Goal: Transaction & Acquisition: Purchase product/service

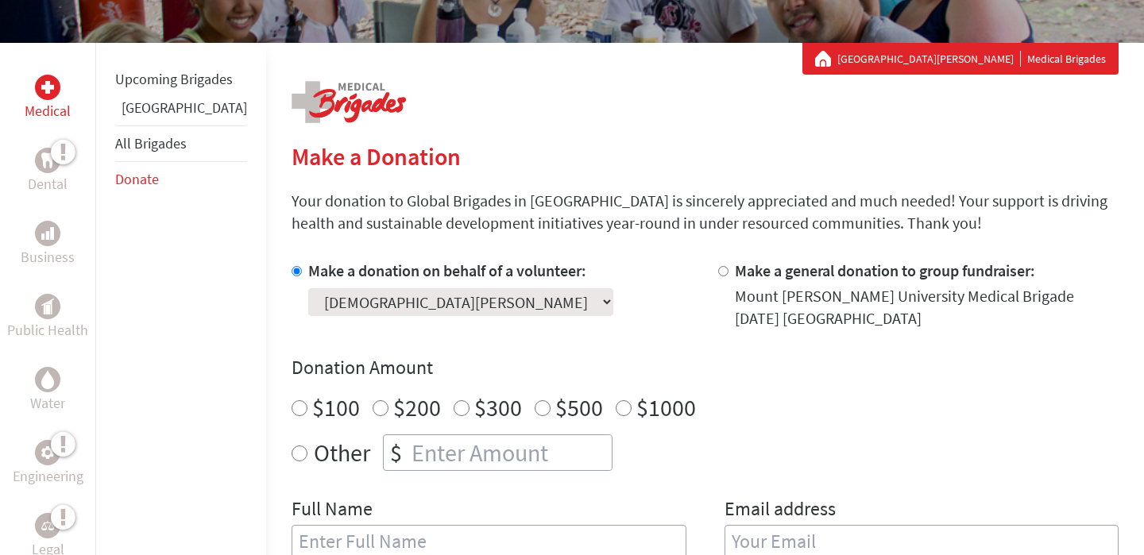
radio input "true"
click at [408, 462] on input "number" at bounding box center [509, 452] width 203 height 35
type input "250"
click at [691, 512] on div "Full Name Email address" at bounding box center [705, 537] width 827 height 81
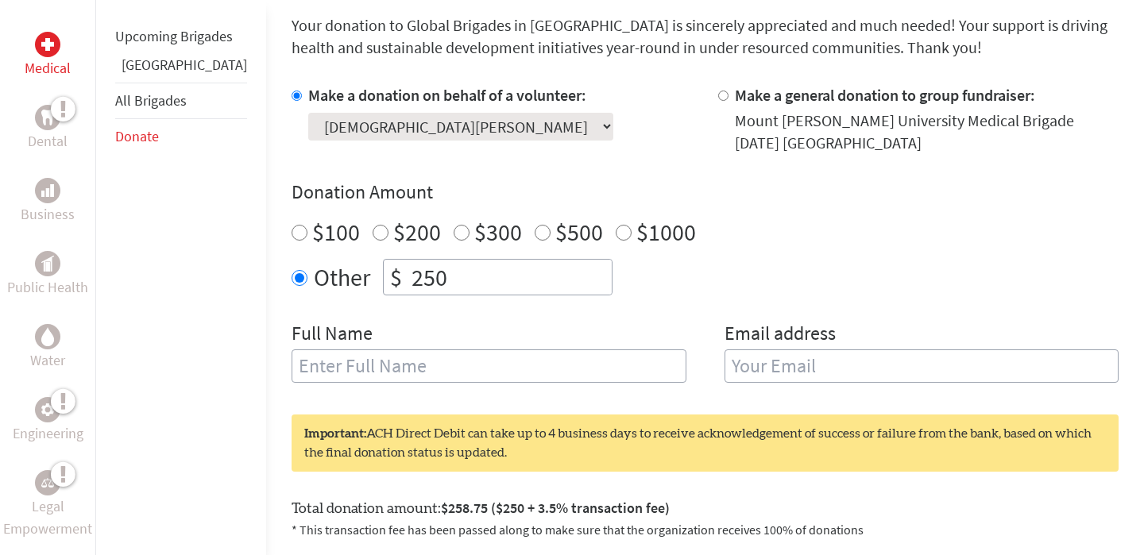
scroll to position [450, 0]
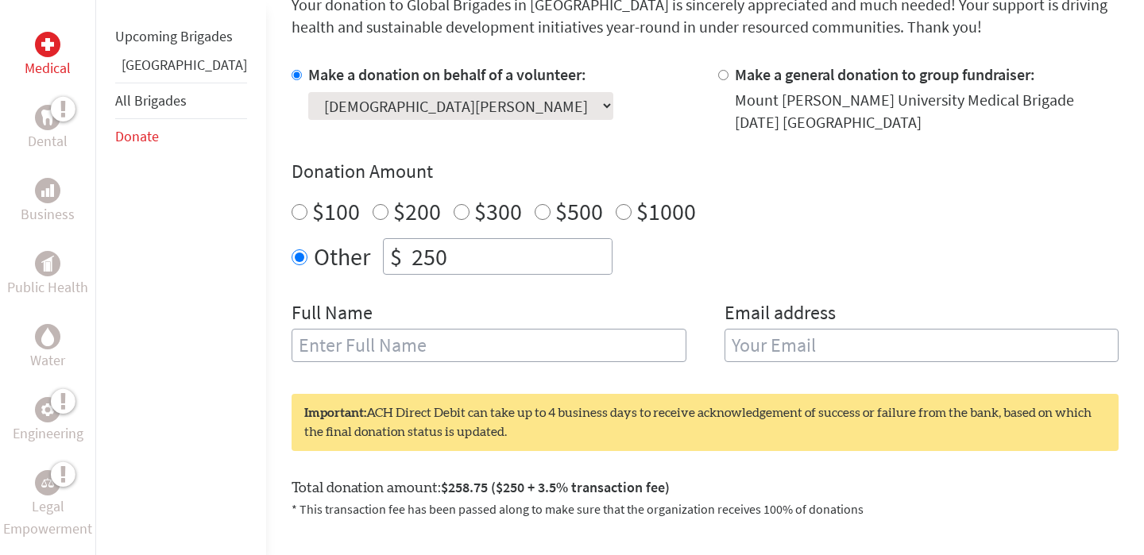
click at [310, 343] on input "text" at bounding box center [489, 345] width 395 height 33
type input "[DEMOGRAPHIC_DATA][PERSON_NAME]"
type input "[EMAIL_ADDRESS][DOMAIN_NAME]"
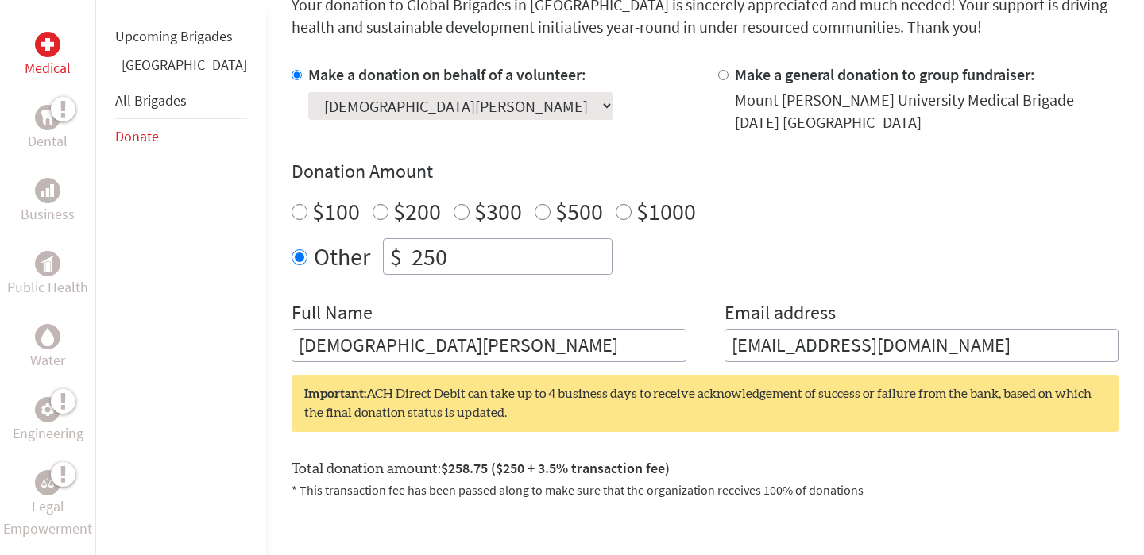
click at [594, 296] on div "Make a donation on behalf of a volunteer: Select a volunteer... [PERSON_NAME] […" at bounding box center [705, 213] width 827 height 299
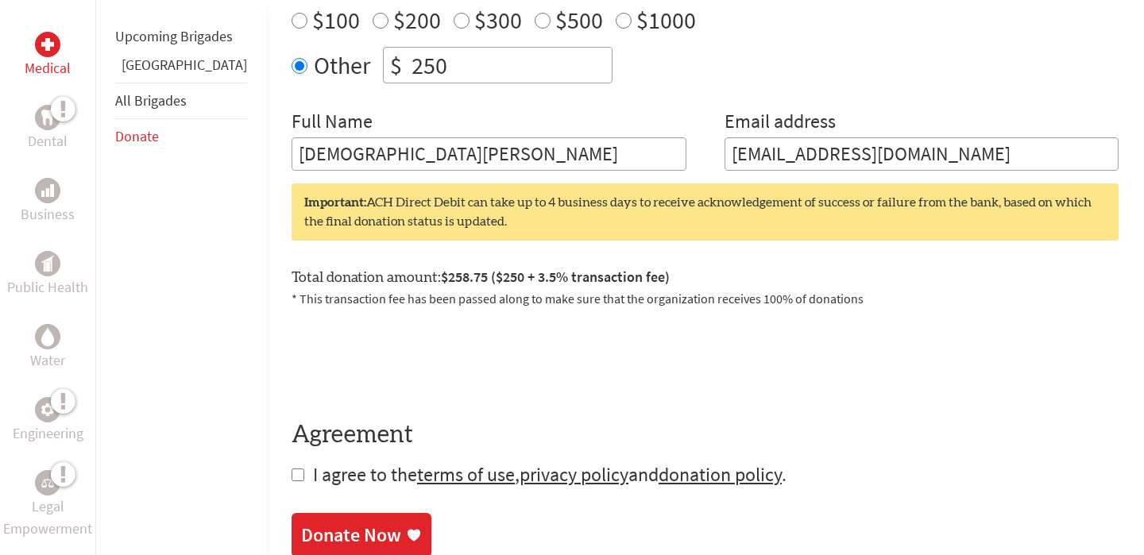
scroll to position [645, 0]
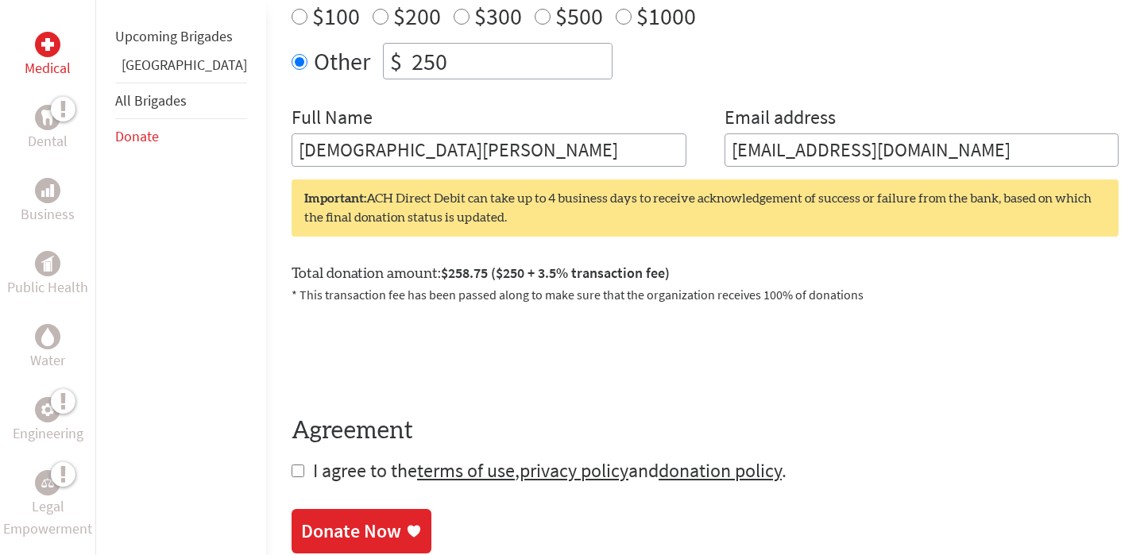
click at [292, 473] on input "checkbox" at bounding box center [298, 471] width 13 height 13
checkbox input "true"
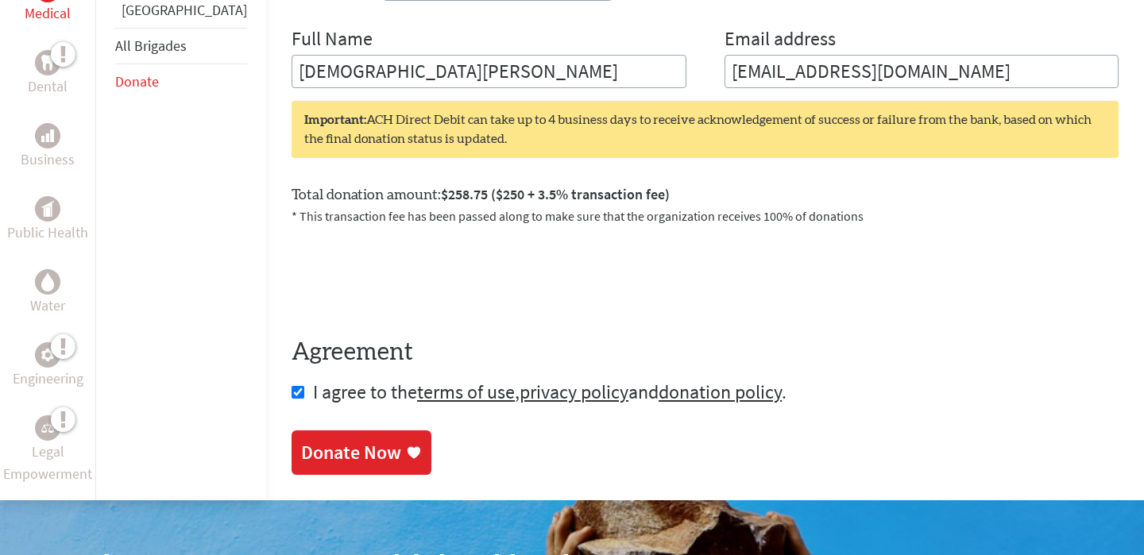
scroll to position [721, 0]
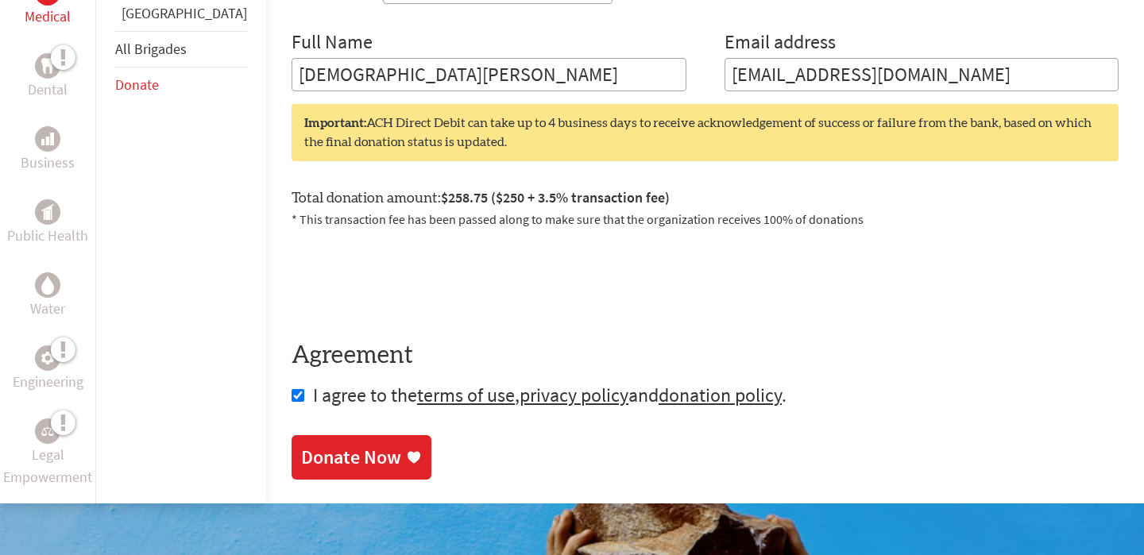
click at [303, 458] on div "Donate Now" at bounding box center [351, 457] width 100 height 25
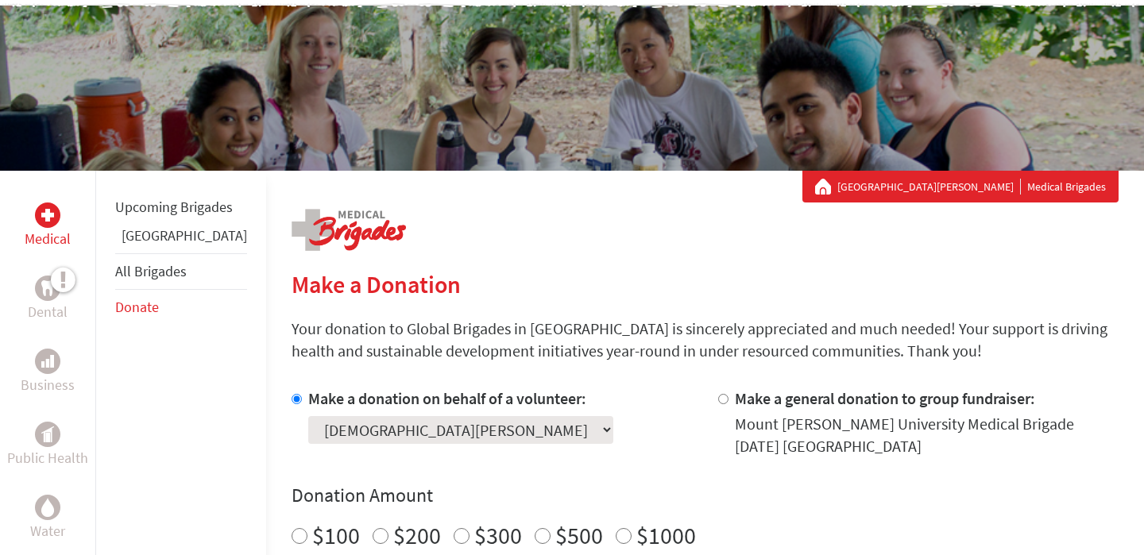
scroll to position [182, 0]
